Goal: Information Seeking & Learning: Learn about a topic

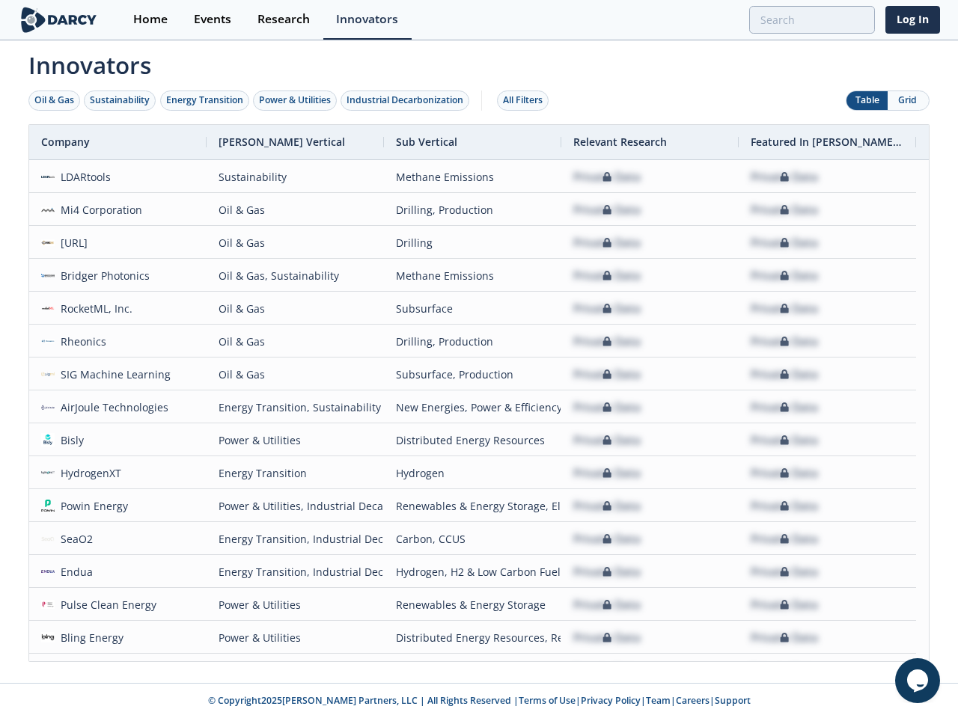
click at [55, 100] on div "Oil & Gas" at bounding box center [54, 100] width 40 height 13
click at [120, 100] on div "Sustainability" at bounding box center [120, 100] width 60 height 13
click at [205, 100] on div "Energy Transition" at bounding box center [204, 100] width 77 height 13
click at [296, 100] on div "Power & Utilities" at bounding box center [295, 100] width 72 height 13
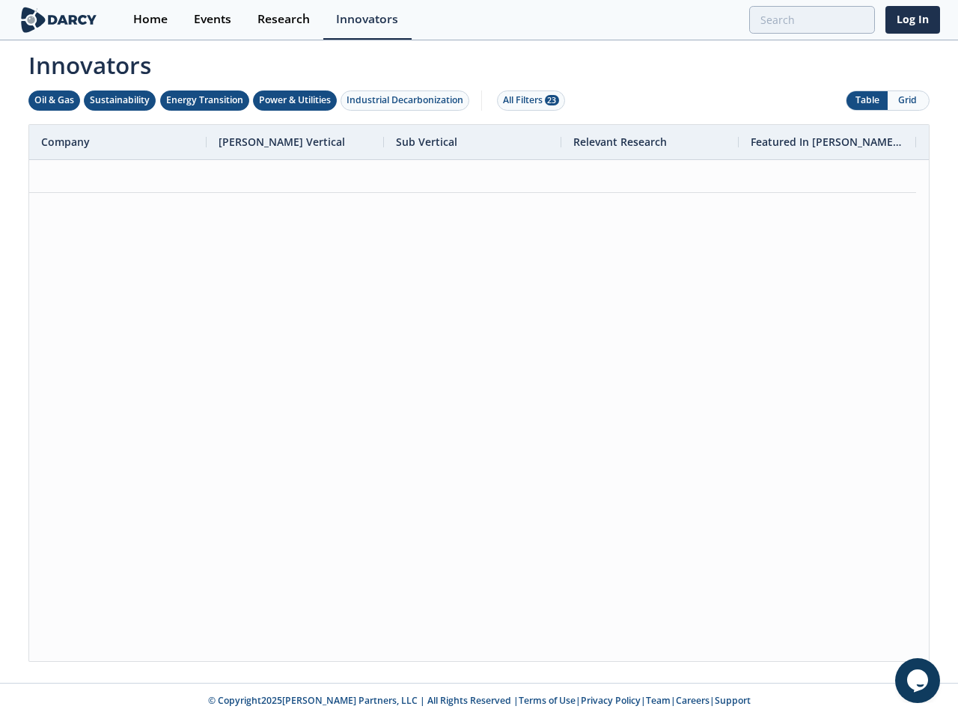
click at [408, 100] on div "Industrial Decarbonization" at bounding box center [404, 100] width 117 height 13
